Goal: Find contact information: Find contact information

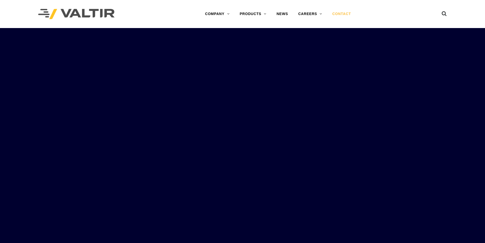
click at [336, 13] on link "CONTACT" at bounding box center [341, 14] width 29 height 10
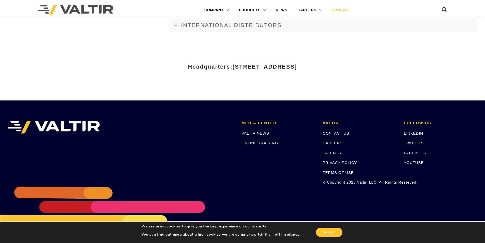
scroll to position [699, 0]
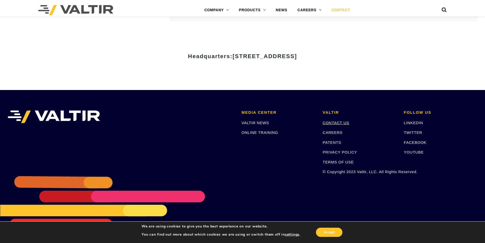
click at [331, 121] on link "CONTACT US" at bounding box center [336, 123] width 26 height 4
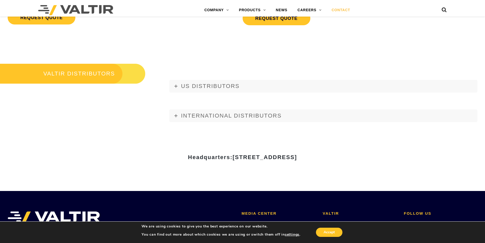
scroll to position [637, 0]
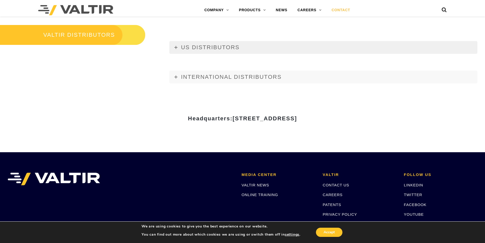
click at [223, 46] on span "US DISTRIBUTORS" at bounding box center [210, 47] width 59 height 6
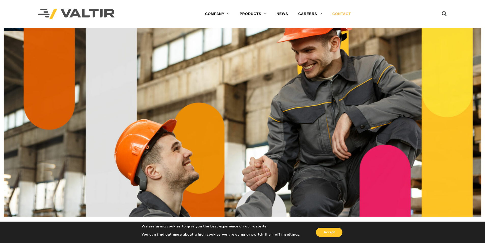
drag, startPoint x: 346, startPoint y: 170, endPoint x: 348, endPoint y: 21, distance: 148.8
